Goal: Find specific page/section: Find specific page/section

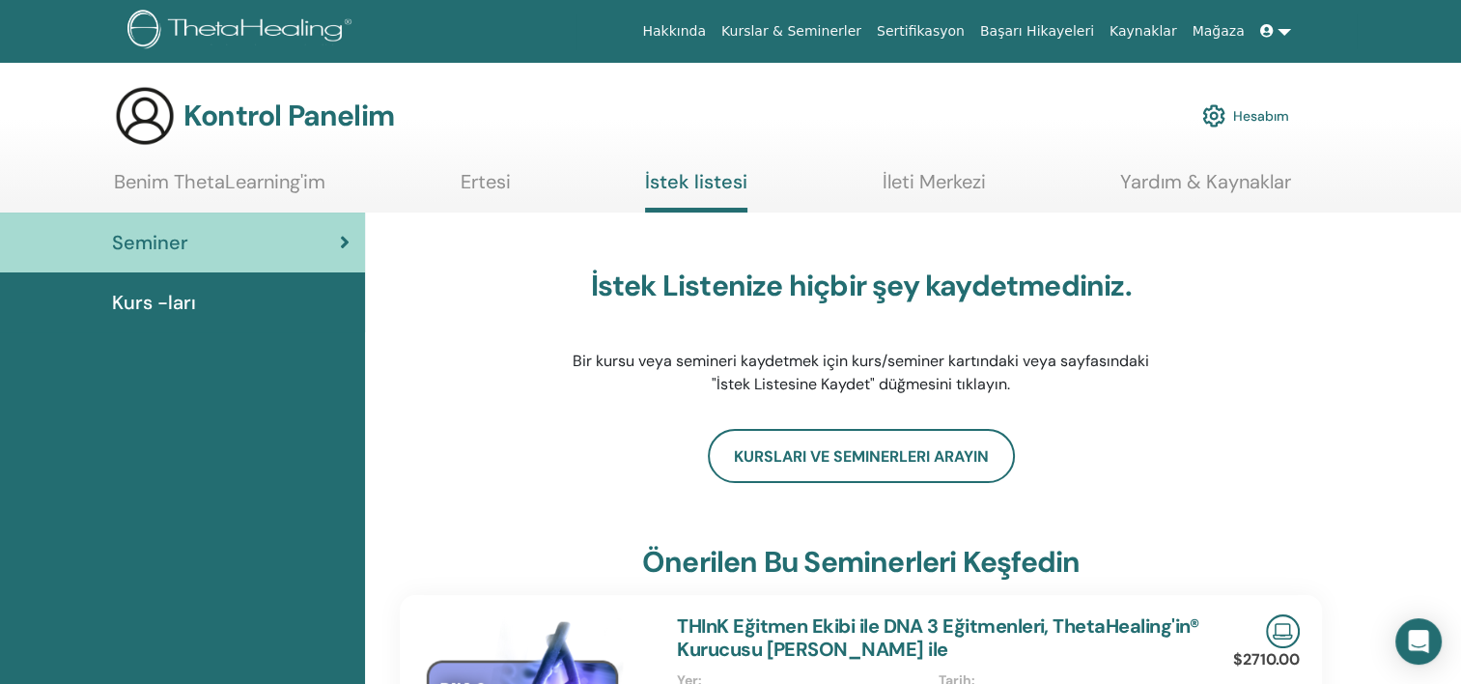
click at [182, 301] on span "Kurs -ları" at bounding box center [154, 302] width 84 height 29
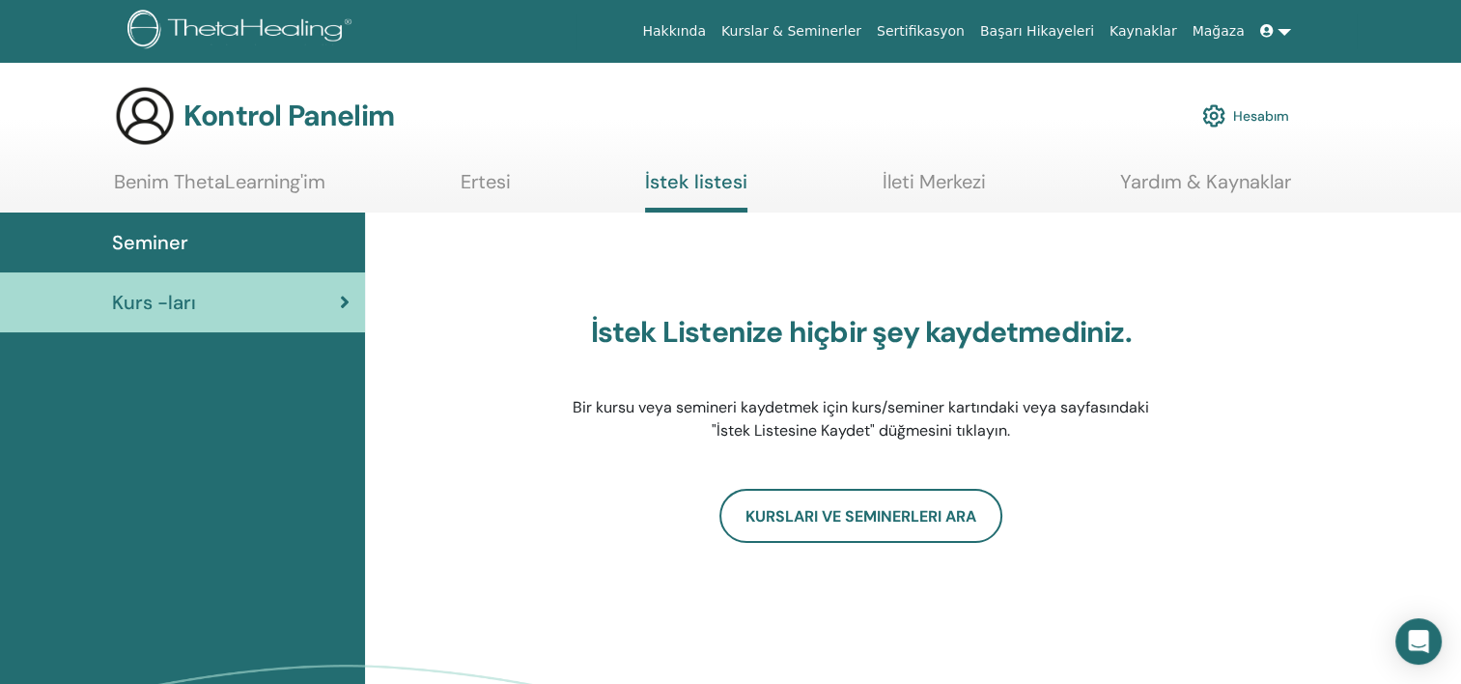
click at [204, 186] on link "Benim ThetaLearning'im" at bounding box center [219, 189] width 211 height 38
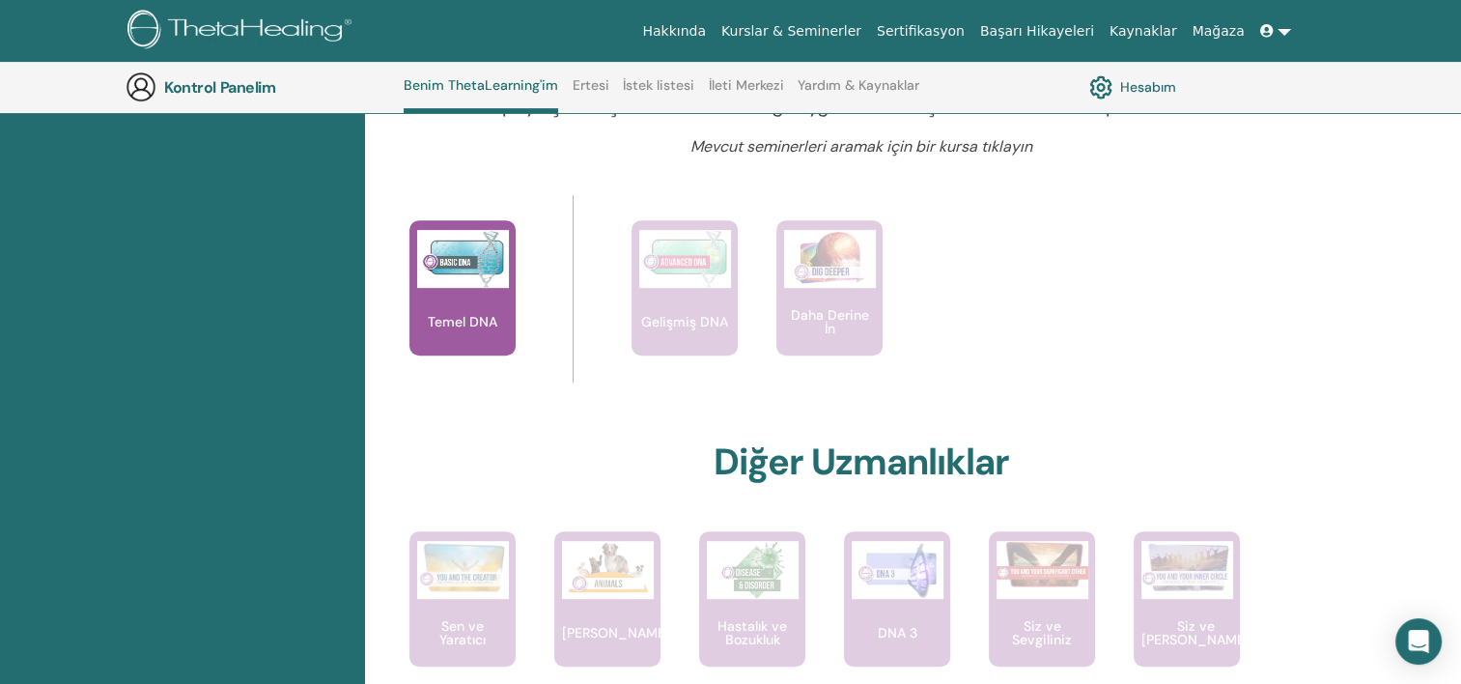
scroll to position [726, 0]
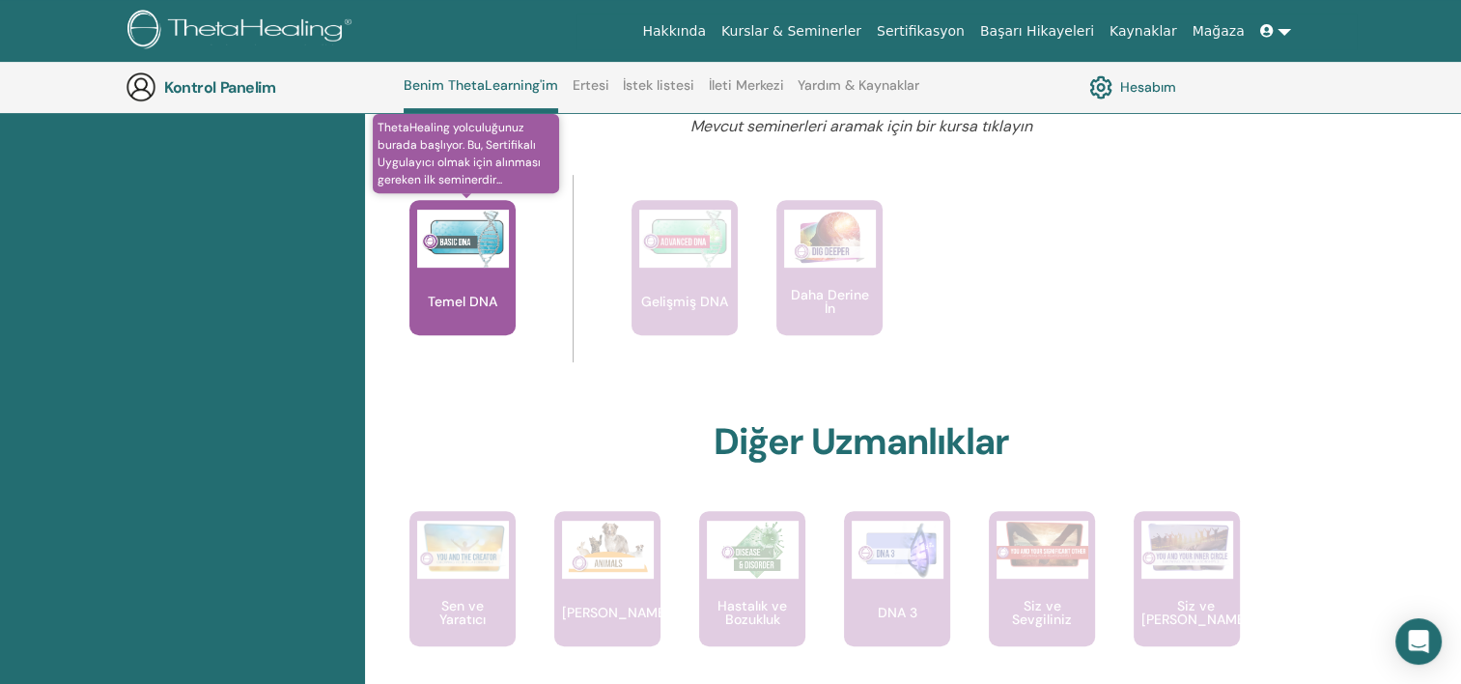
click at [441, 267] on img at bounding box center [463, 239] width 92 height 58
